Goal: Find specific page/section: Find specific page/section

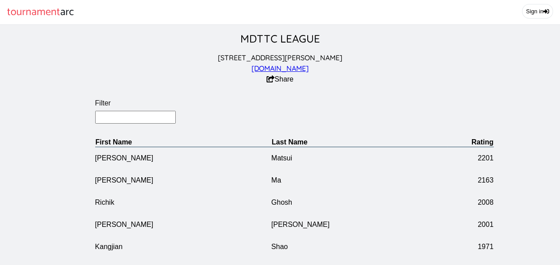
click at [157, 124] on input "Filter" at bounding box center [135, 117] width 81 height 13
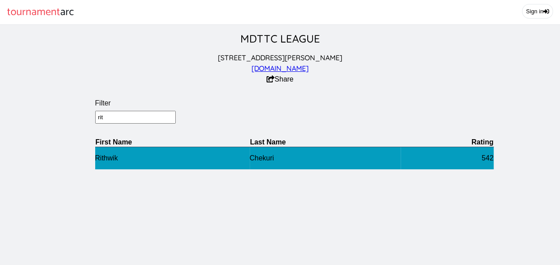
type input "rit"
click at [103, 168] on td "Rithwik" at bounding box center [172, 158] width 155 height 23
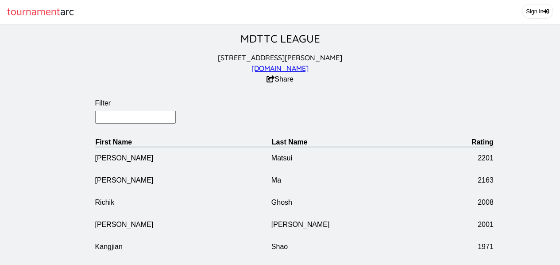
click at [129, 124] on input "Filter" at bounding box center [135, 117] width 81 height 13
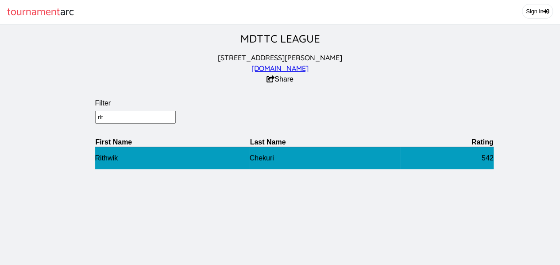
type input "rit"
click at [107, 161] on td "Rithwik" at bounding box center [172, 158] width 155 height 23
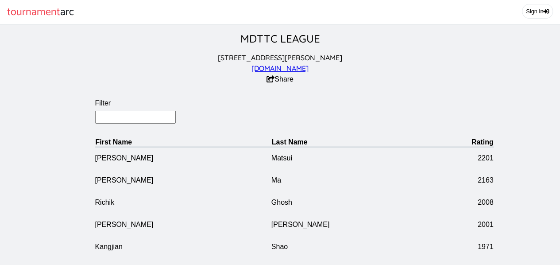
click at [136, 124] on input "Filter" at bounding box center [135, 117] width 81 height 13
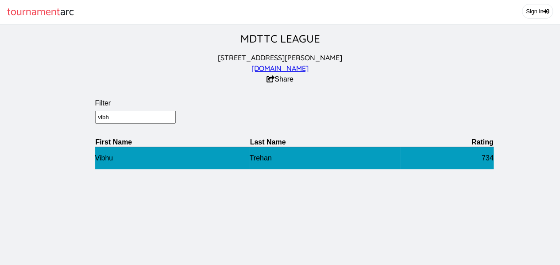
type input "vibh"
click at [107, 164] on td "Vibhu" at bounding box center [172, 158] width 155 height 23
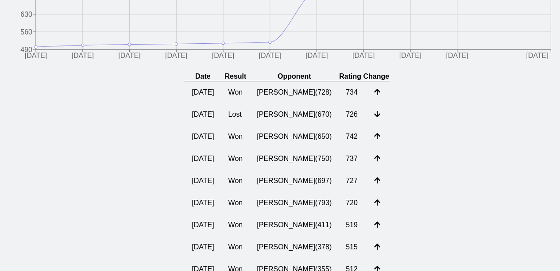
scroll to position [155, 0]
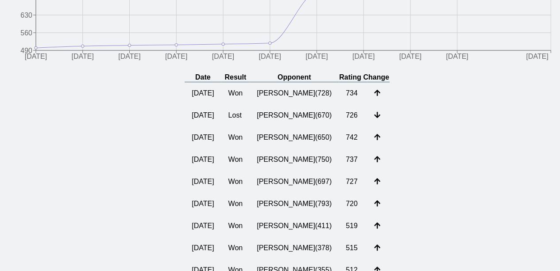
click at [76, 189] on section "Date Result Opponent Rating Change [DATE] Won [PERSON_NAME] ( 728 ) 734 [DATE] …" at bounding box center [287, 210] width 546 height 275
click at [129, 165] on section "Date Result Opponent Rating Change [DATE] Won [PERSON_NAME] ( 728 ) 734 [DATE] …" at bounding box center [287, 210] width 546 height 275
